Goal: Check status: Check status

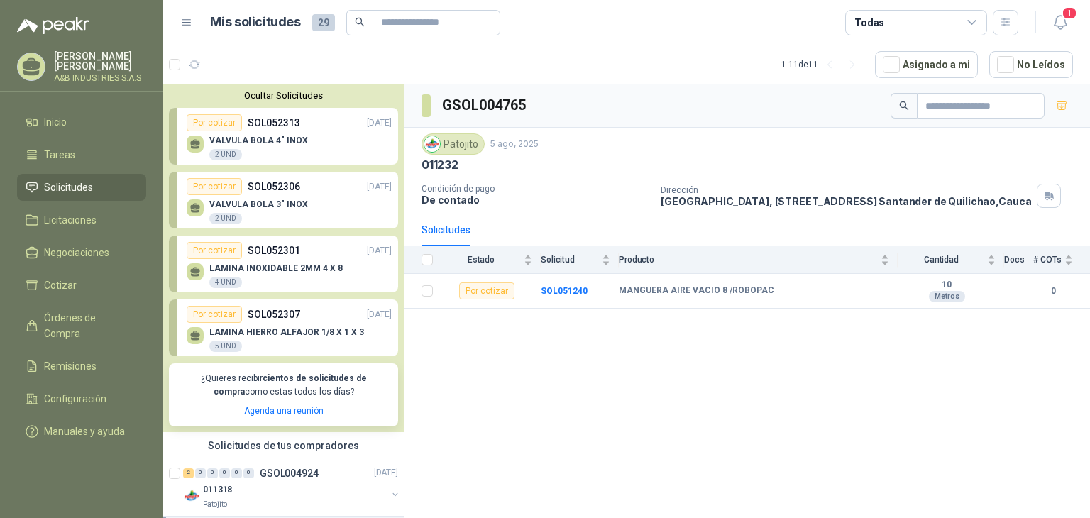
click at [443, 345] on div "GSOL004765 Patojito [DATE] 011232 Condición de pago De contado Dirección [GEOGR…" at bounding box center [746, 303] width 685 height 438
click at [520, 353] on div "GSOL004765 Patojito [DATE] 011232 Condición de pago De contado Dirección [GEOGR…" at bounding box center [746, 303] width 685 height 438
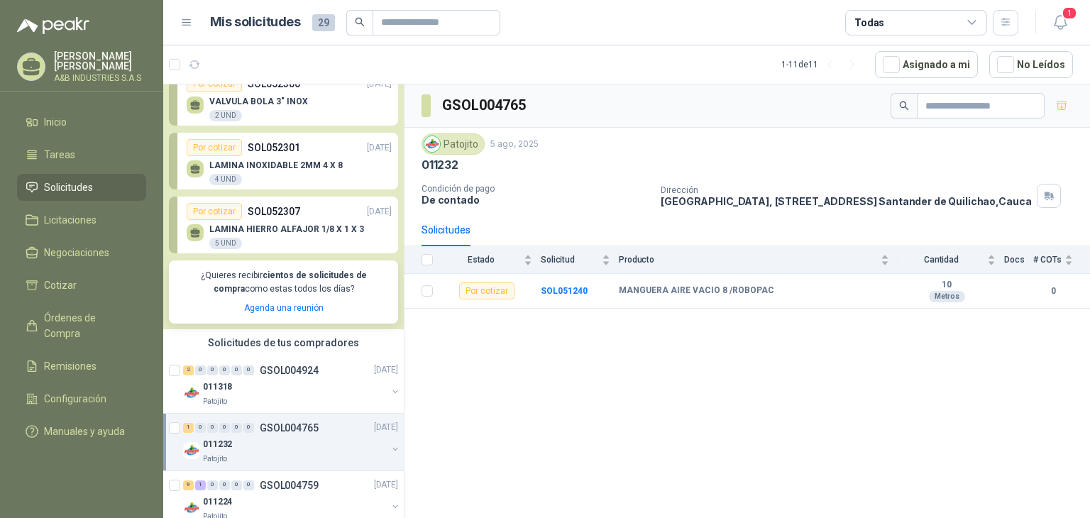
scroll to position [142, 0]
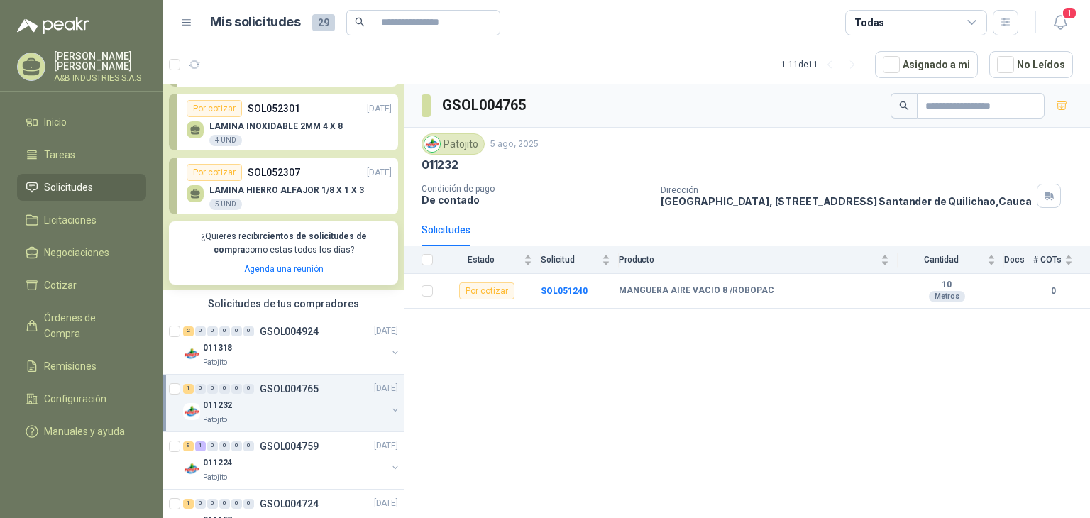
click at [528, 382] on div "GSOL004765 Patojito [DATE] 011232 Condición de pago De contado Dirección [GEOGR…" at bounding box center [746, 303] width 685 height 438
click at [555, 289] on b "SOL051240" at bounding box center [564, 291] width 47 height 10
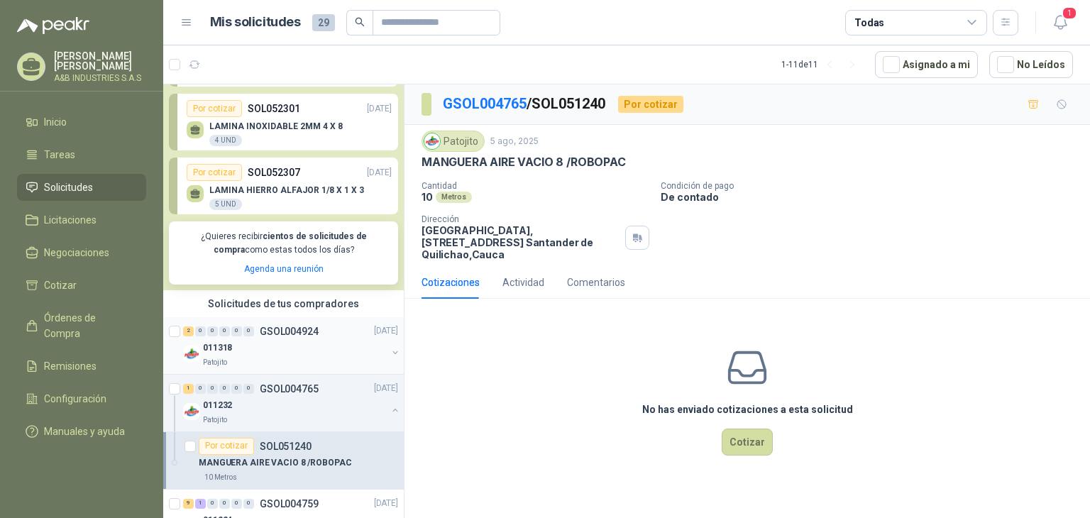
click at [270, 326] on p "GSOL004924" at bounding box center [289, 331] width 59 height 10
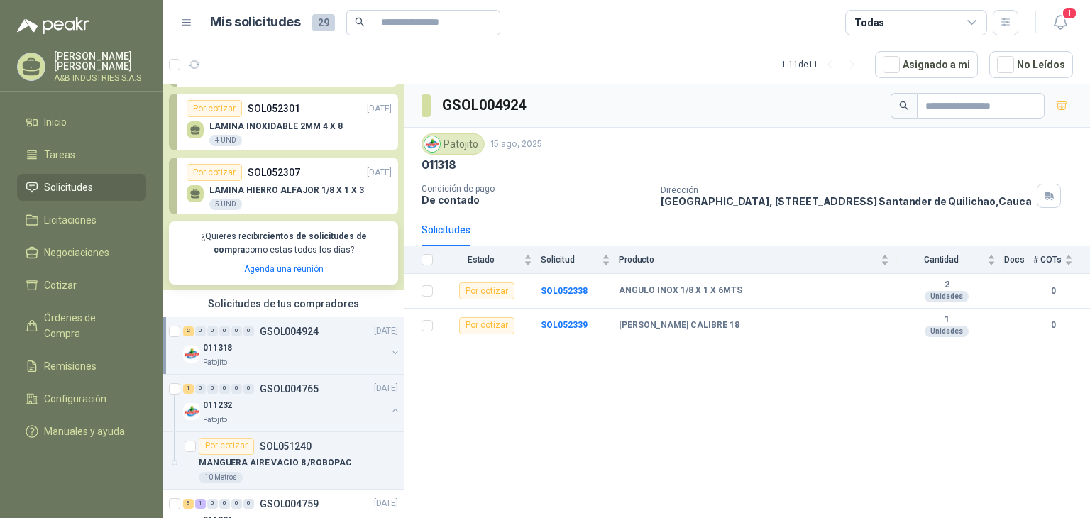
click at [514, 364] on div "GSOL004924 Patojito [DATE] 011318 Condición de pago De contado Dirección [GEOGR…" at bounding box center [746, 303] width 685 height 438
click at [511, 394] on div "GSOL004924 Patojito [DATE] 011318 Condición de pago De contado Dirección [GEOGR…" at bounding box center [746, 303] width 685 height 438
click at [503, 478] on div "GSOL004924 Patojito [DATE] 011318 Condición de pago De contado Dirección [GEOGR…" at bounding box center [746, 303] width 685 height 438
